Goal: Information Seeking & Learning: Understand process/instructions

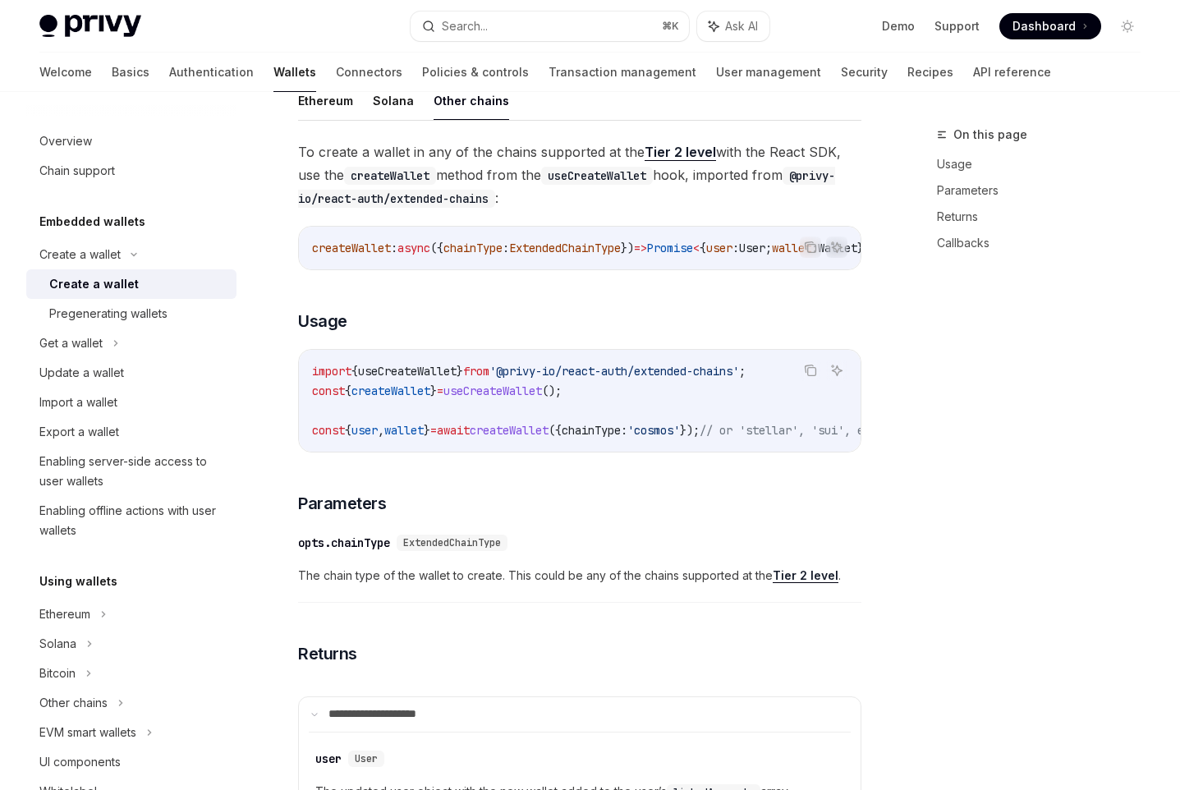
scroll to position [460, 0]
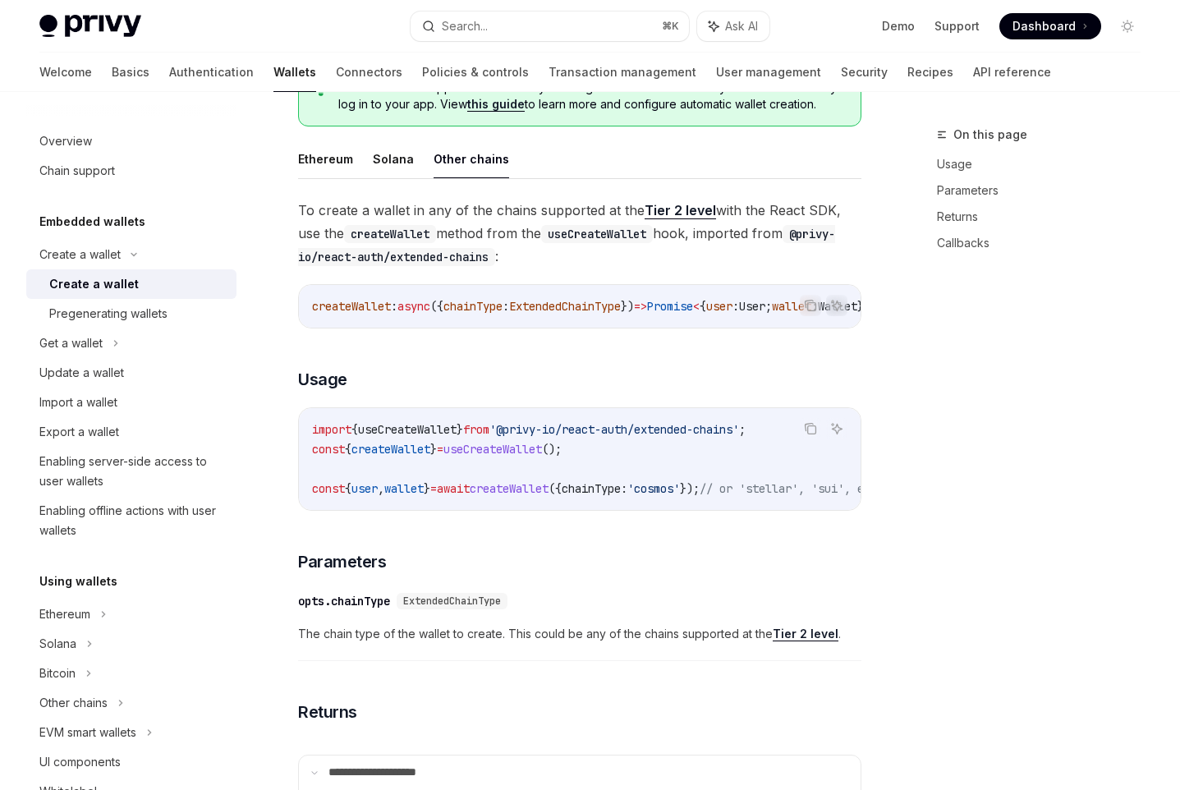
click at [101, 17] on img at bounding box center [90, 26] width 102 height 23
type textarea "*"
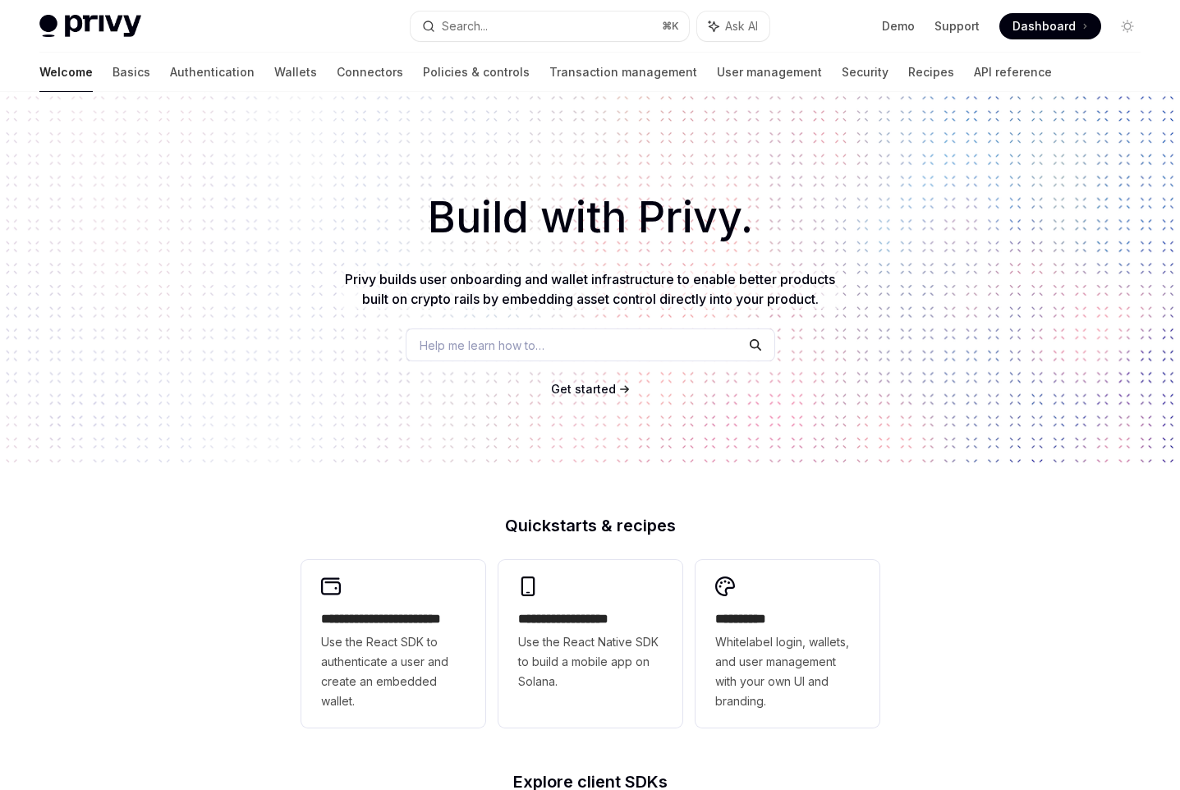
click at [589, 393] on span "Get started" at bounding box center [583, 389] width 65 height 14
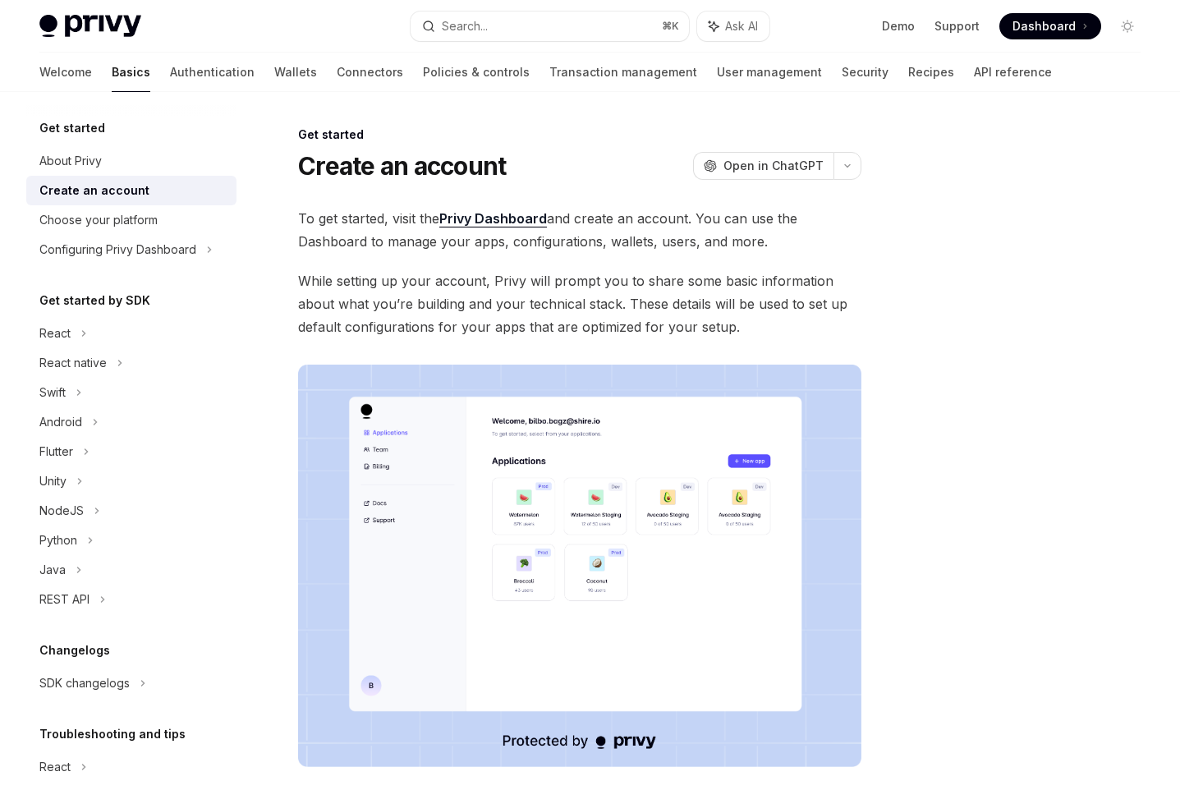
click at [530, 213] on link "Privy Dashboard" at bounding box center [493, 218] width 108 height 17
